Goal: Find specific page/section: Find specific page/section

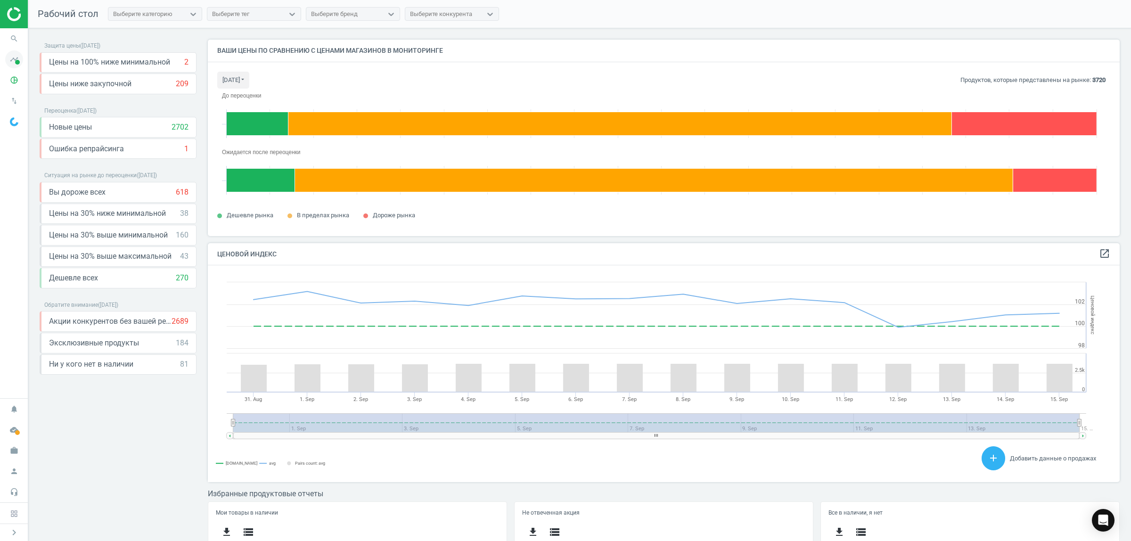
scroll to position [235, 921]
click at [10, 32] on icon "search" at bounding box center [14, 39] width 18 height 18
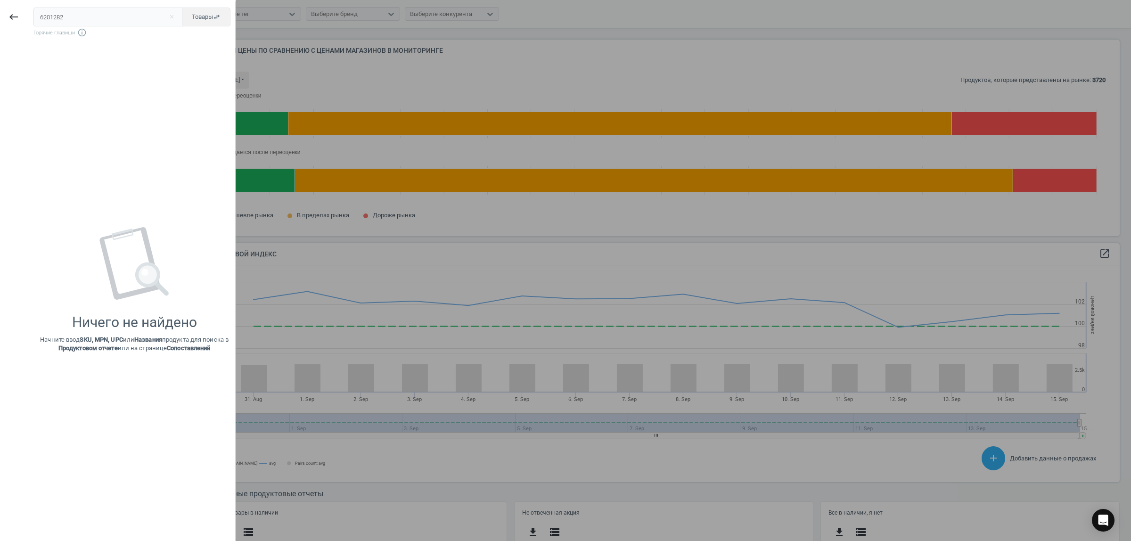
type input "6201282"
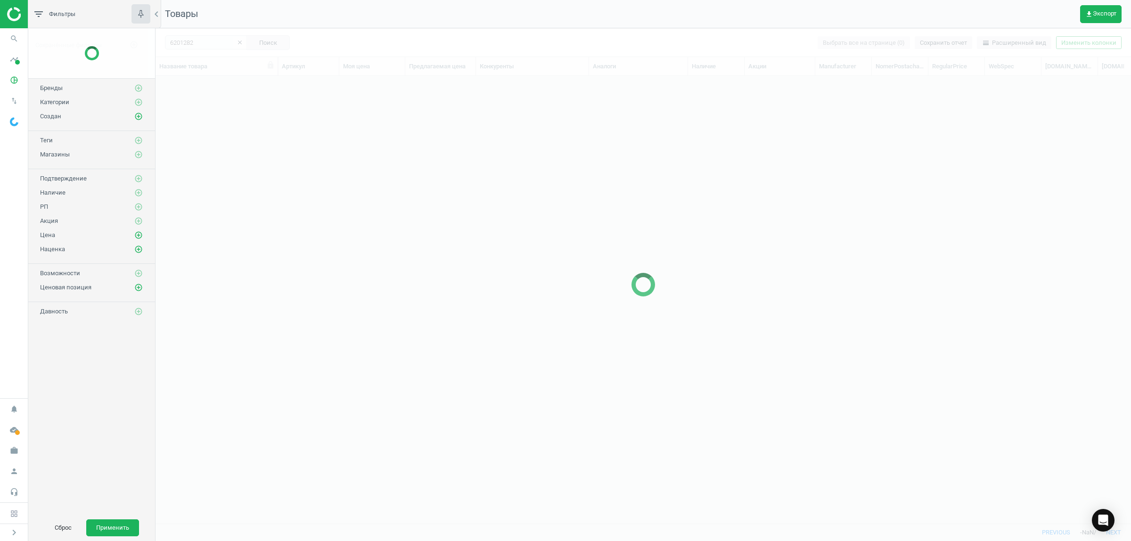
scroll to position [429, 966]
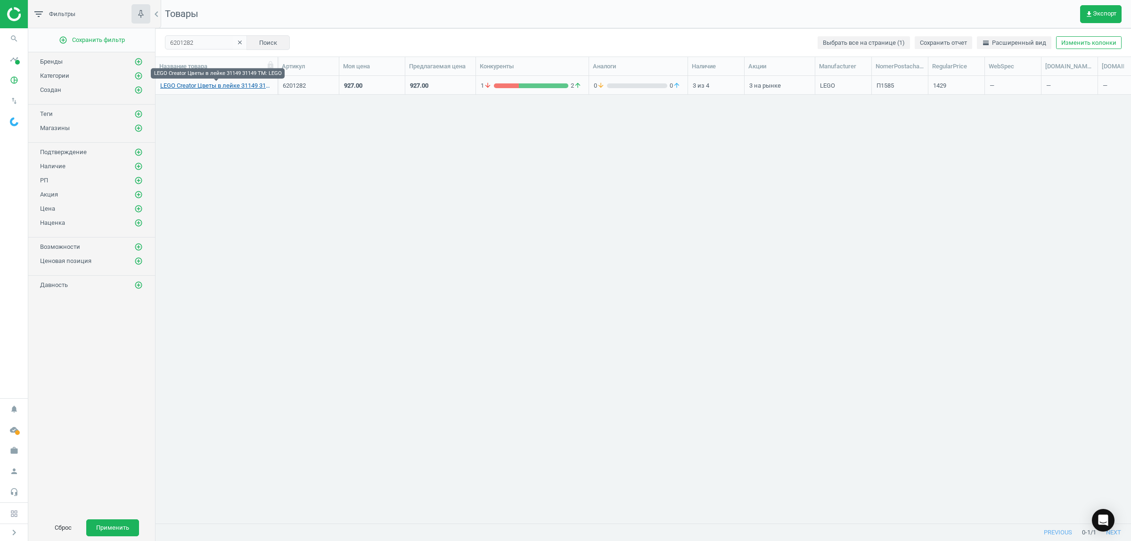
click at [217, 86] on link "LEGO Creator Цветы в лейке 31149 31149 TM: LEGO" at bounding box center [216, 85] width 113 height 8
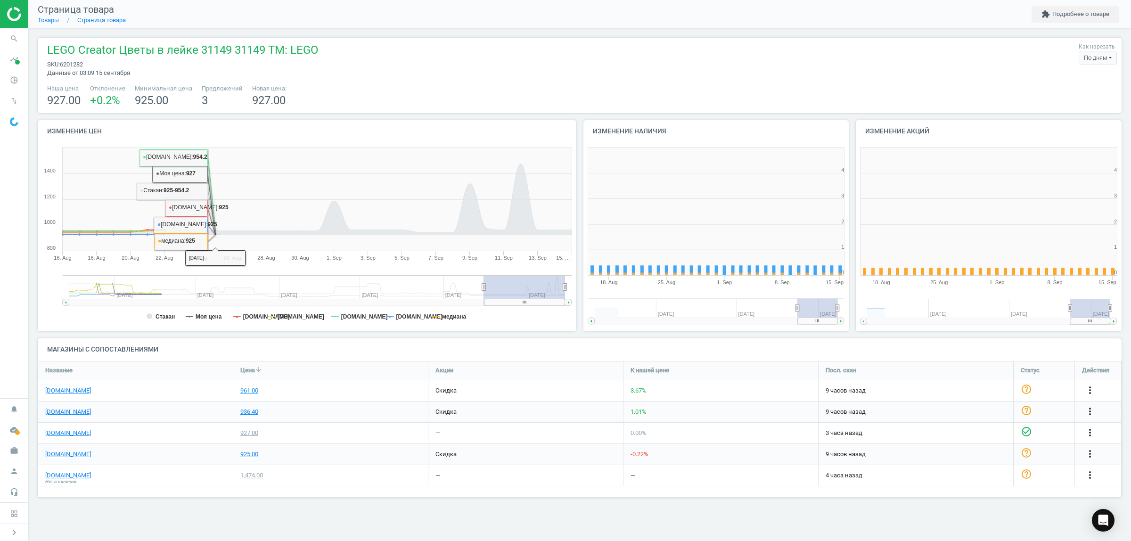
scroll to position [206, 284]
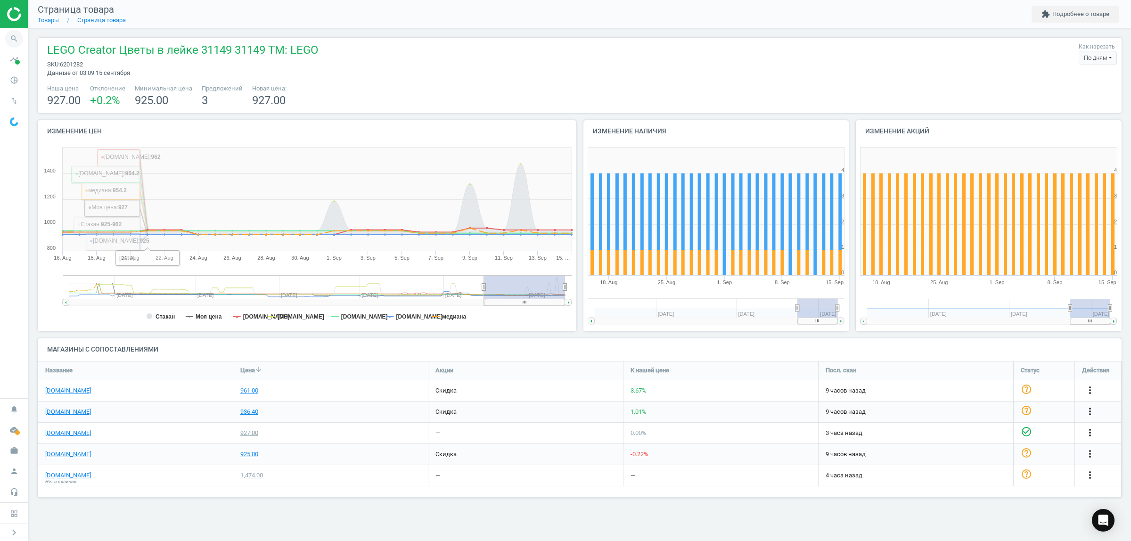
click at [14, 43] on icon "search" at bounding box center [14, 39] width 18 height 18
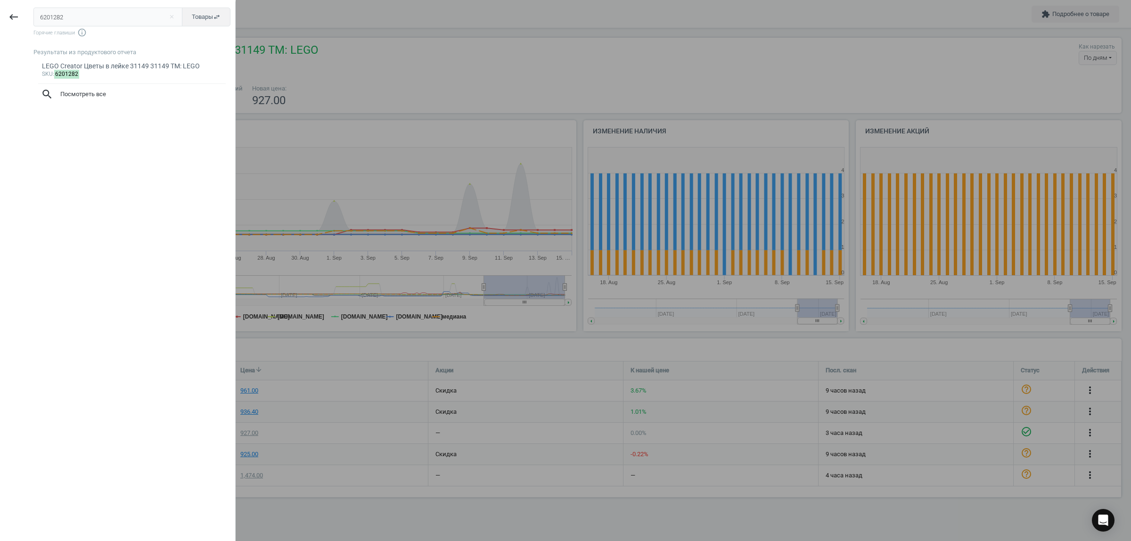
click at [70, 20] on input "6201282" at bounding box center [107, 17] width 149 height 19
type input "6201286"
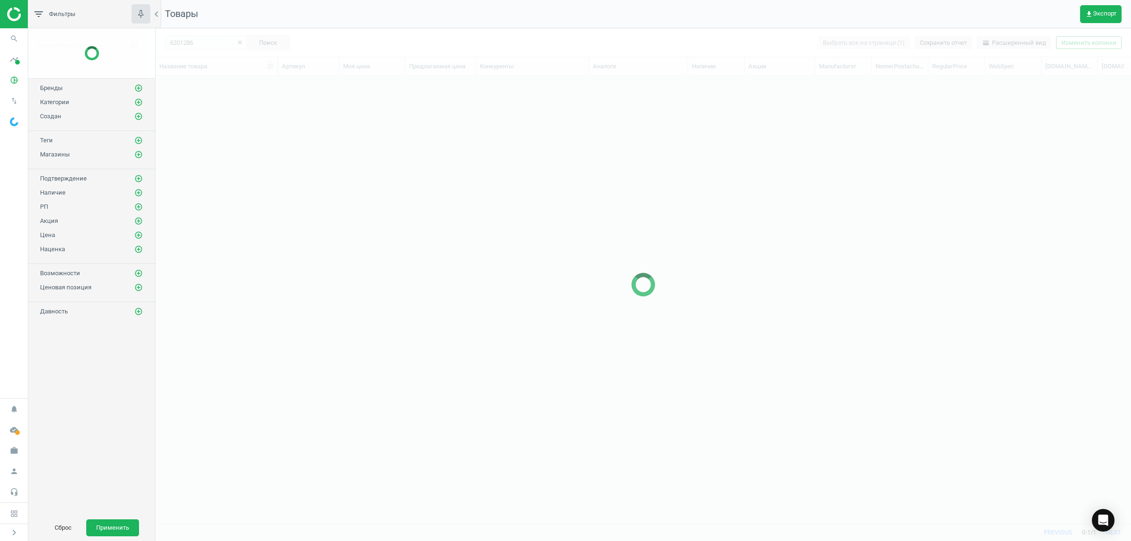
scroll to position [429, 966]
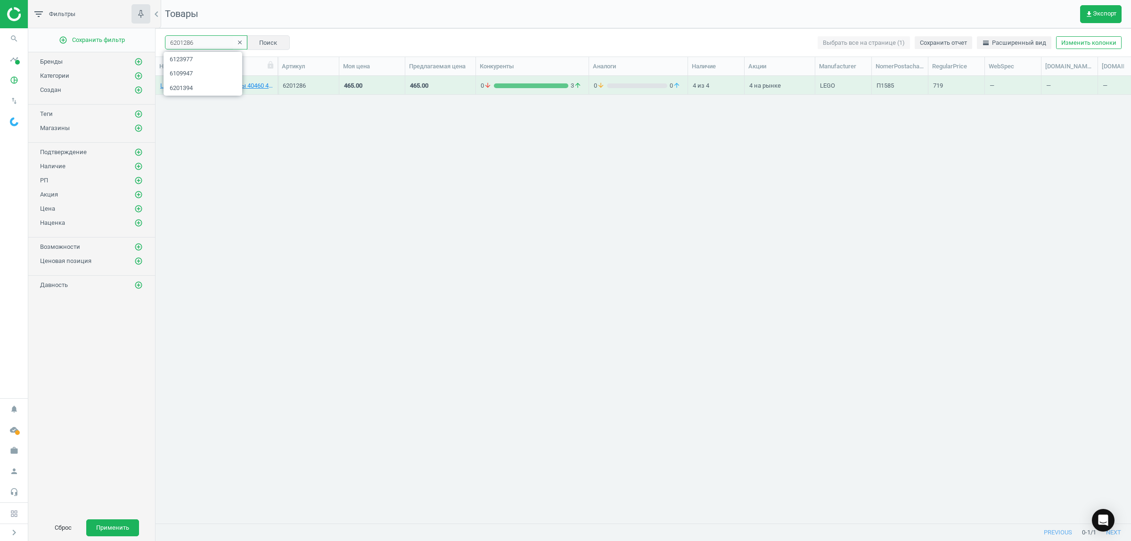
click at [198, 43] on input "6201286" at bounding box center [206, 42] width 82 height 14
paste input "580"
click at [201, 46] on input "6201580" at bounding box center [206, 42] width 82 height 14
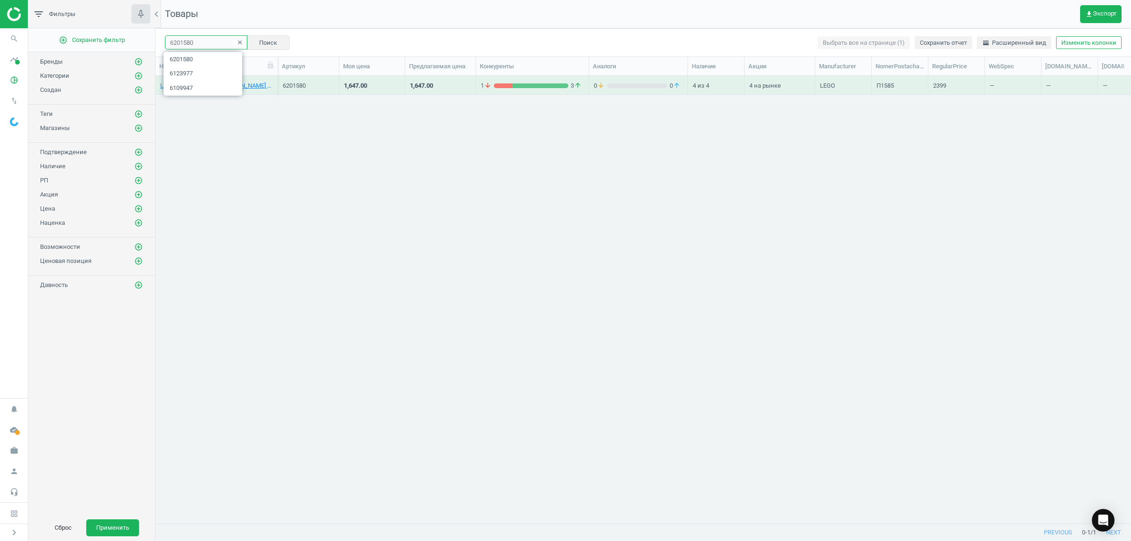
paste input "647"
click at [207, 41] on input "6201647" at bounding box center [206, 42] width 82 height 14
paste input "73"
click at [206, 41] on input "6201673" at bounding box center [206, 42] width 82 height 14
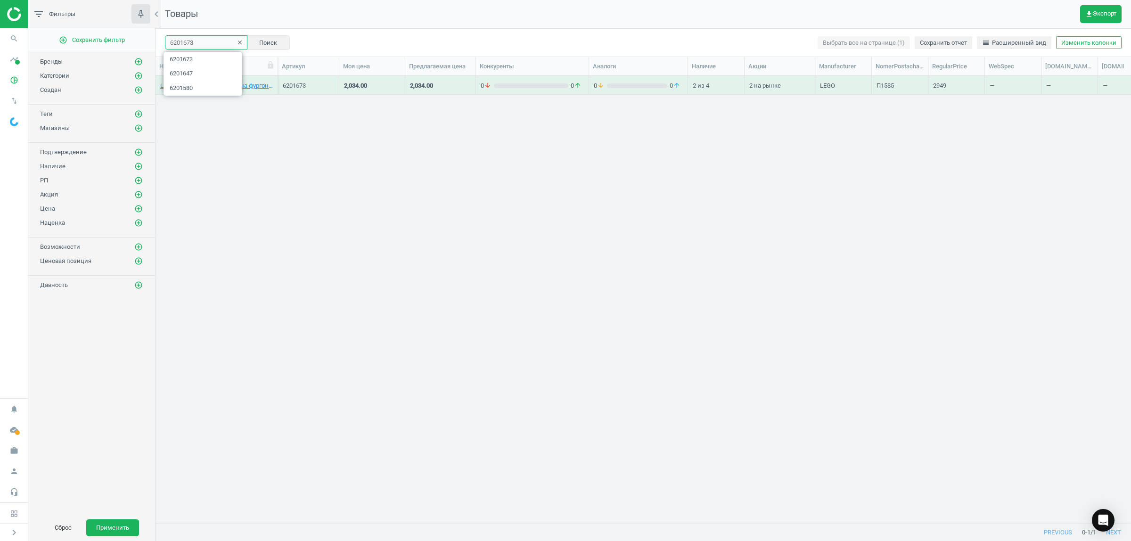
click at [206, 41] on input "6201673" at bounding box center [206, 42] width 82 height 14
paste input "730"
click at [193, 41] on input "6201730" at bounding box center [206, 42] width 82 height 14
paste input "41"
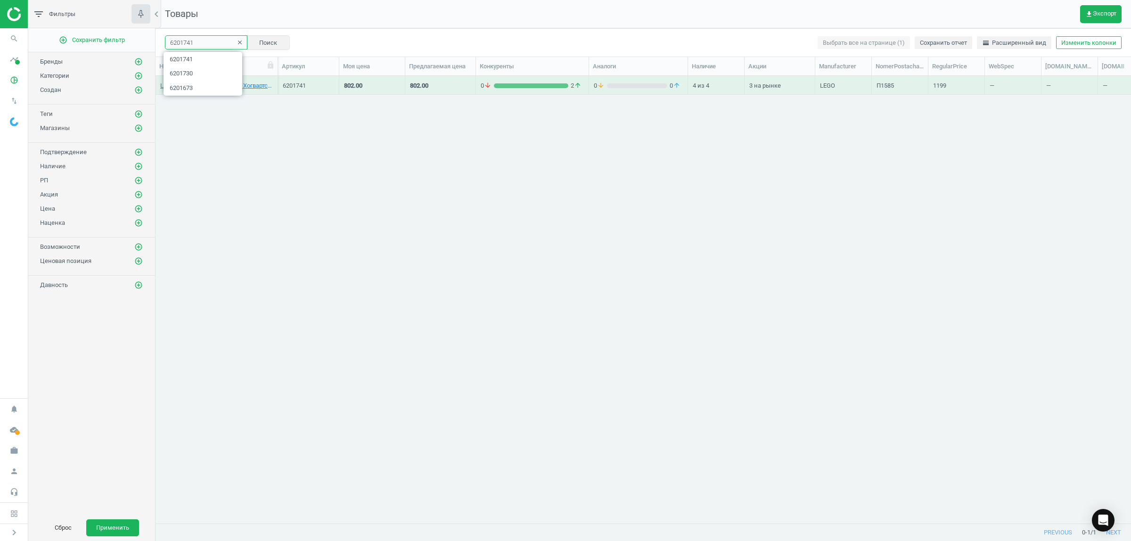
click at [194, 43] on input "6201741" at bounding box center [206, 42] width 82 height 14
paste input "3"
click at [202, 40] on input "6201743" at bounding box center [206, 42] width 82 height 14
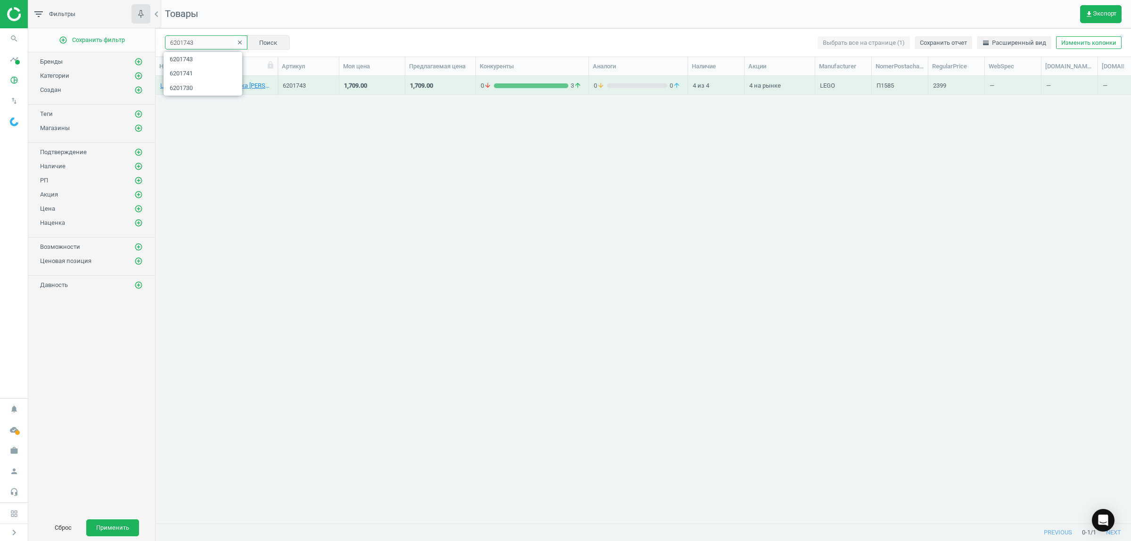
paste input "57"
type input "6201757"
